Goal: Find specific page/section: Find specific page/section

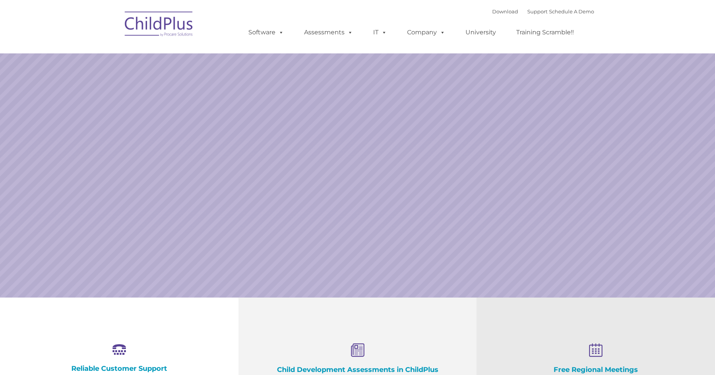
select select "MEDIUM"
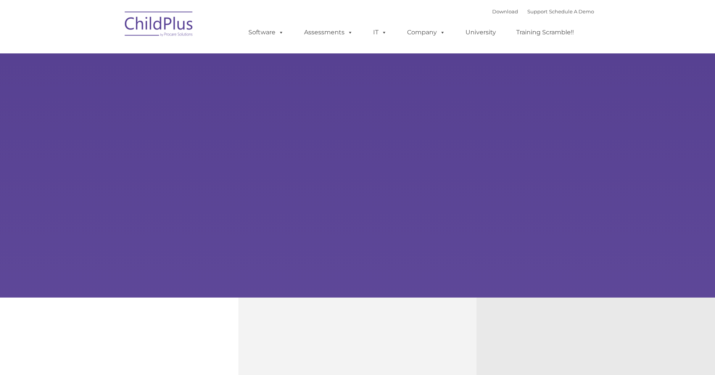
type input ""
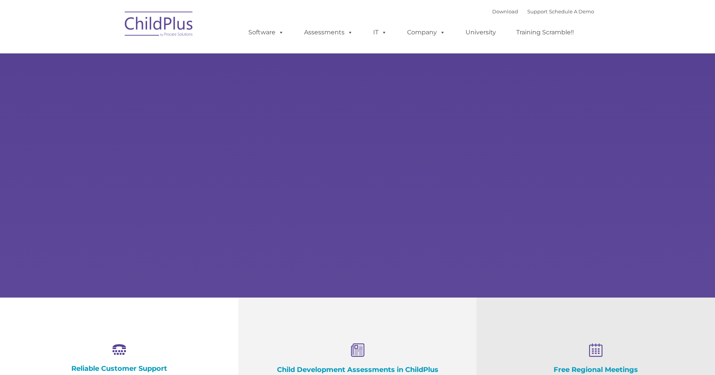
select select "MEDIUM"
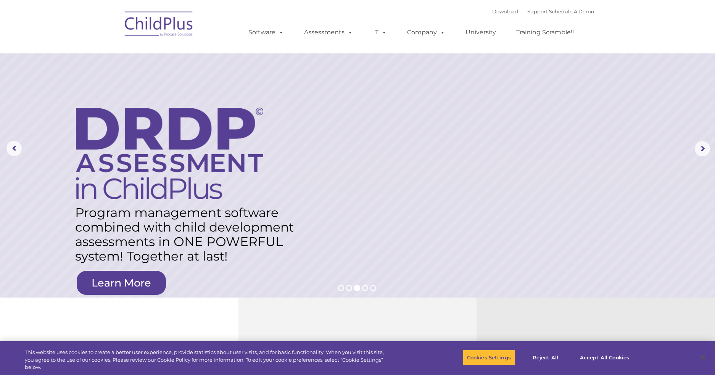
click at [640, 22] on nav "Download Support | Schedule A Demo  MENU MENU Software ChildPlus: The original…" at bounding box center [357, 26] width 715 height 53
